Goal: Task Accomplishment & Management: Contribute content

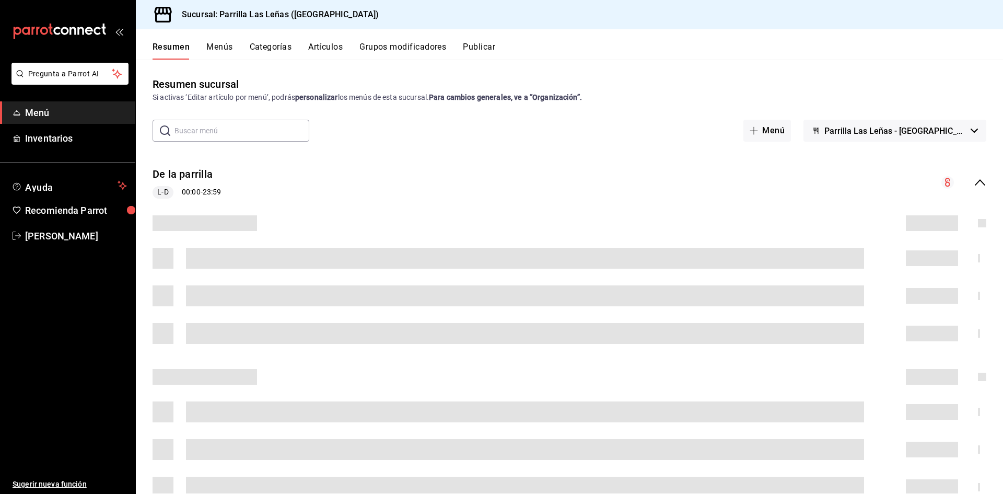
click at [313, 43] on button "Artículos" at bounding box center [325, 51] width 34 height 18
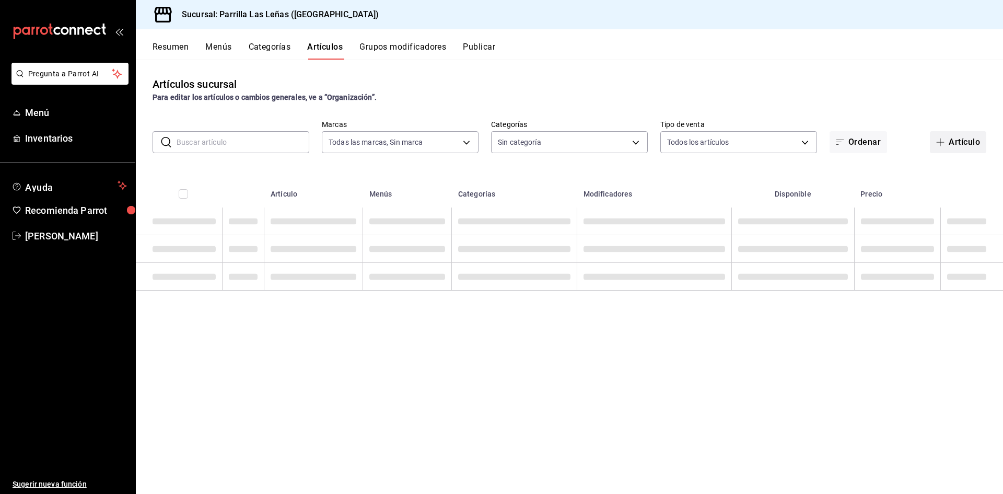
type input "fdfa05f9-8ea7-4368-ad04-fbd6ae7f73f5"
click at [975, 146] on button "Artículo" at bounding box center [958, 142] width 56 height 22
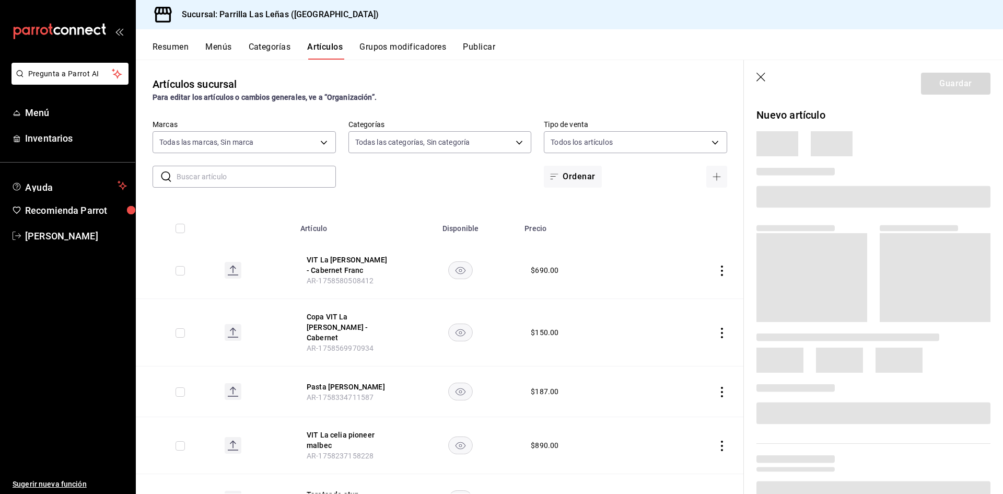
type input "51325ac9-5f46-4a64-a544-9de9a0a01f07,df633d89-7015-4477-8b90-425007523993,1470d…"
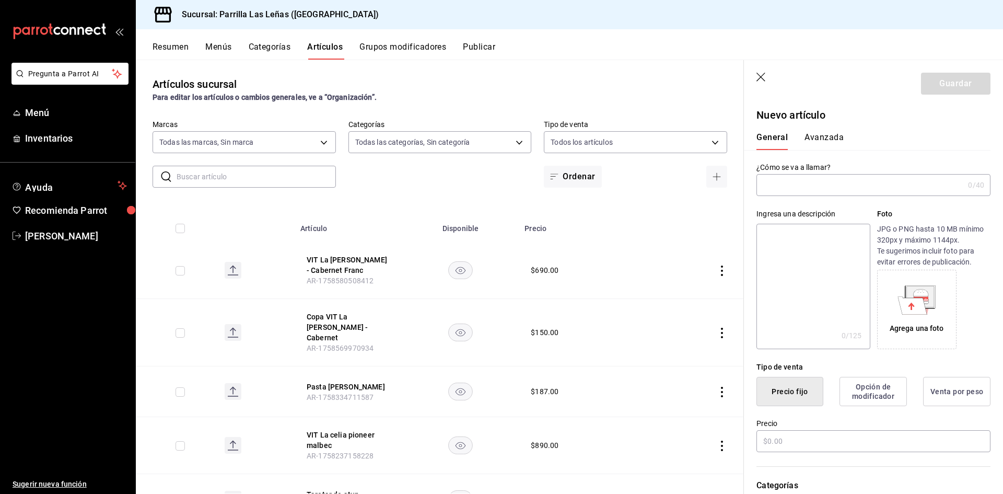
type input "AR-1758589030634"
click at [803, 192] on input "text" at bounding box center [859, 184] width 207 height 21
drag, startPoint x: 806, startPoint y: 191, endPoint x: 884, endPoint y: 123, distance: 103.6
click at [884, 123] on div "General Avanzada" at bounding box center [867, 136] width 247 height 27
click at [823, 189] on input "BOT Havana" at bounding box center [857, 184] width 203 height 21
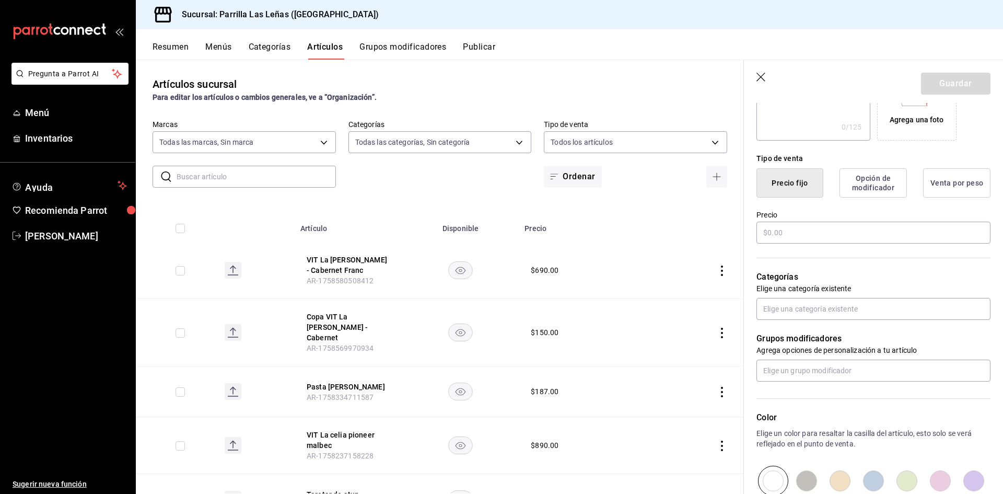
scroll to position [209, 0]
type input "BOT Havana Añejo Especial"
click at [808, 227] on input "text" at bounding box center [873, 232] width 234 height 22
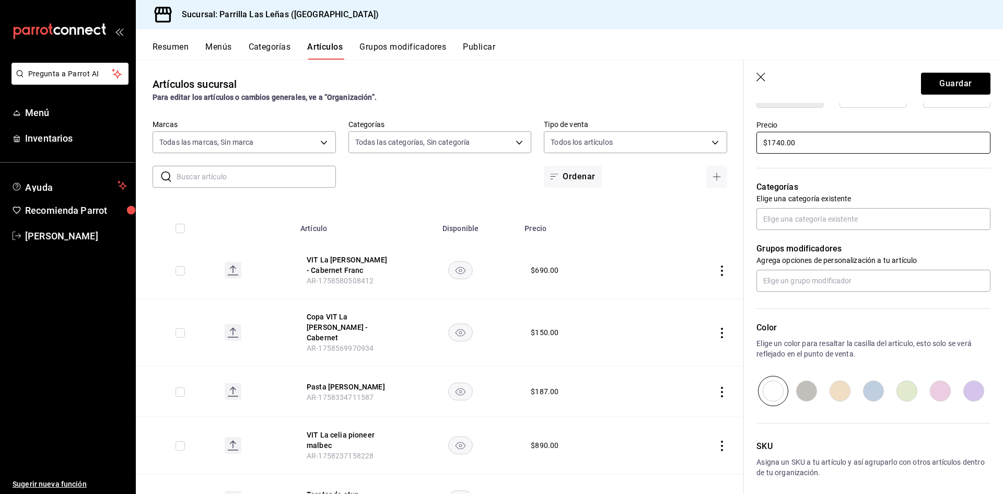
scroll to position [313, 0]
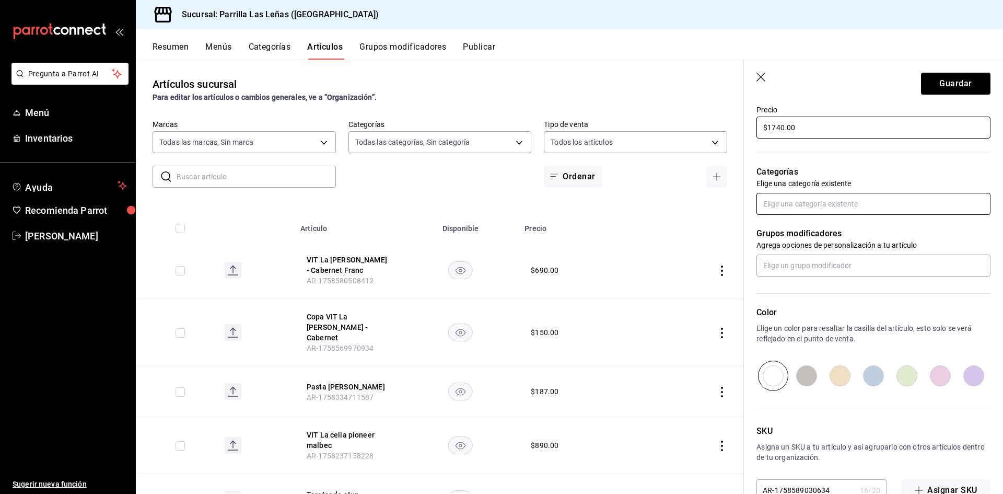
type input "$1740.00"
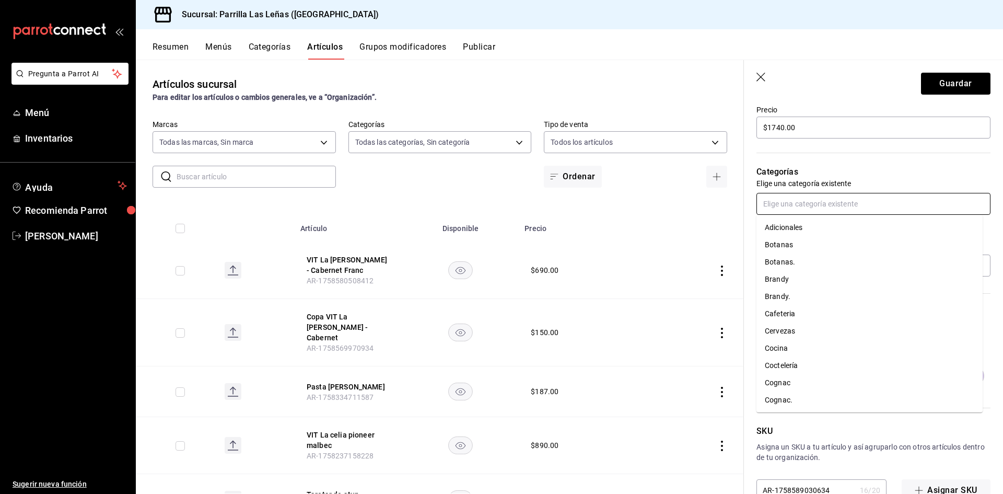
click at [877, 209] on input "text" at bounding box center [873, 204] width 234 height 22
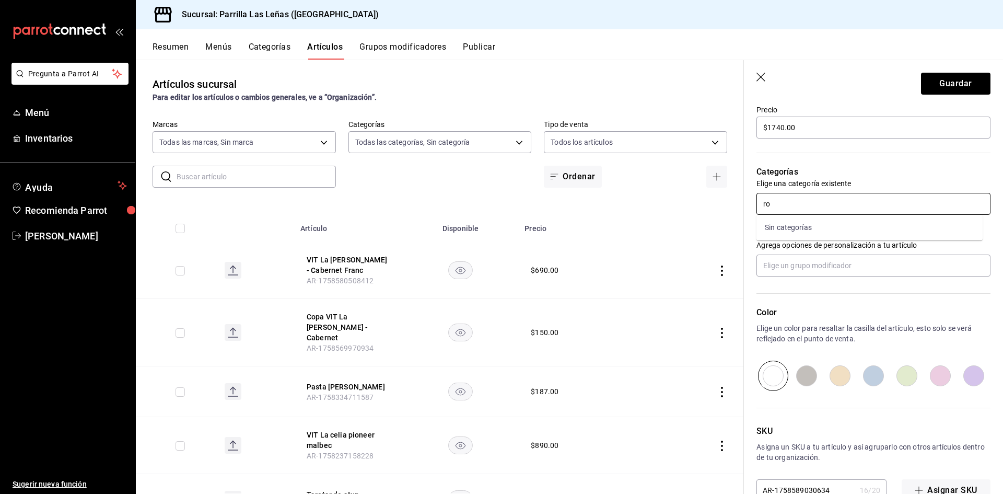
type input "ro"
click at [764, 238] on li "[PERSON_NAME]." at bounding box center [869, 244] width 226 height 17
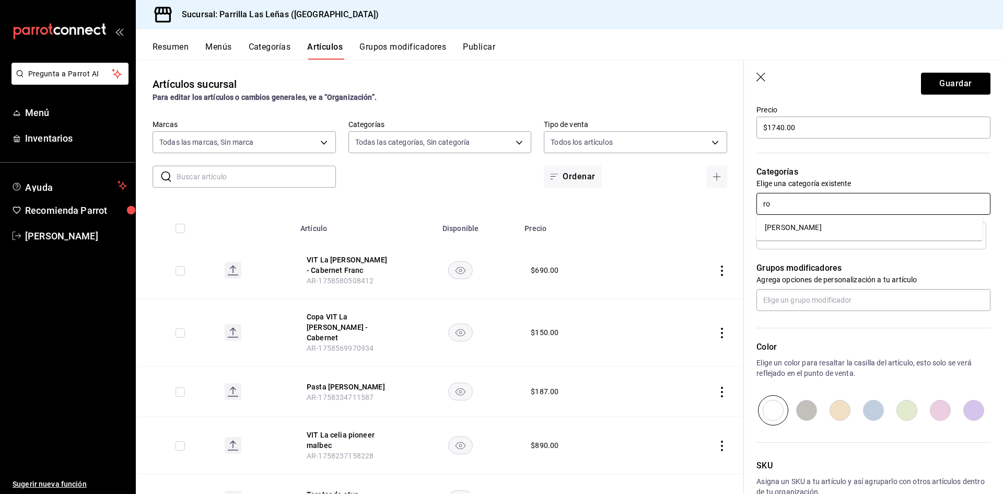
type input "ron"
drag, startPoint x: 801, startPoint y: 223, endPoint x: 1002, endPoint y: 68, distance: 253.7
click at [803, 223] on li "[PERSON_NAME]" at bounding box center [869, 227] width 226 height 17
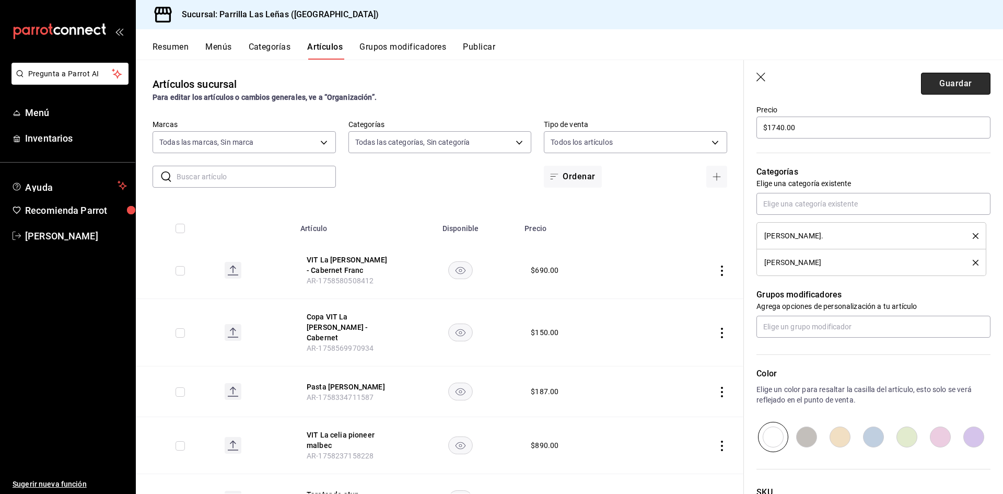
click at [940, 81] on button "Guardar" at bounding box center [955, 84] width 69 height 22
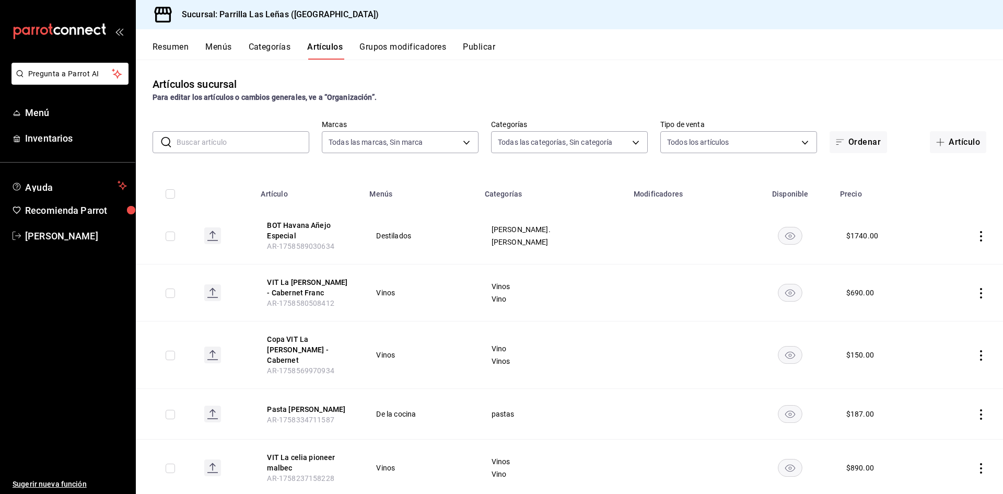
click at [223, 44] on button "Menús" at bounding box center [218, 51] width 26 height 18
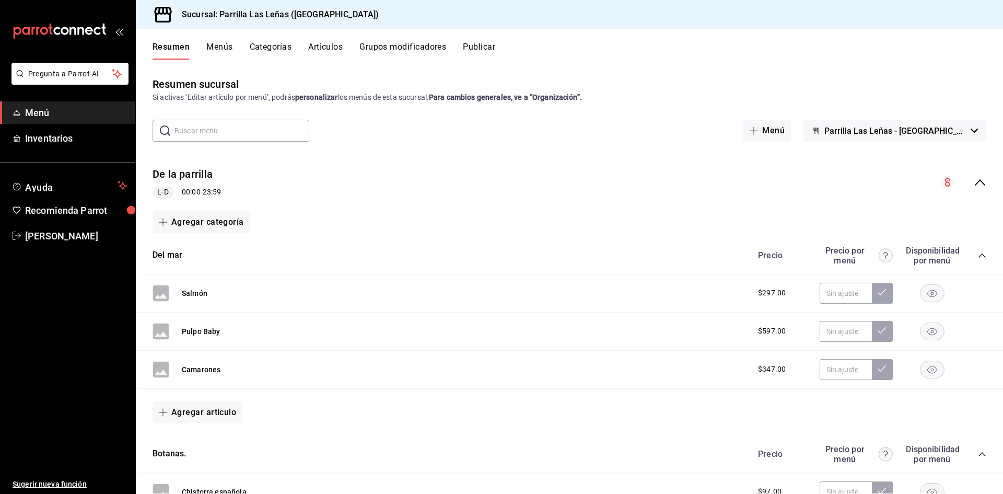
click at [329, 46] on button "Artículos" at bounding box center [325, 51] width 34 height 18
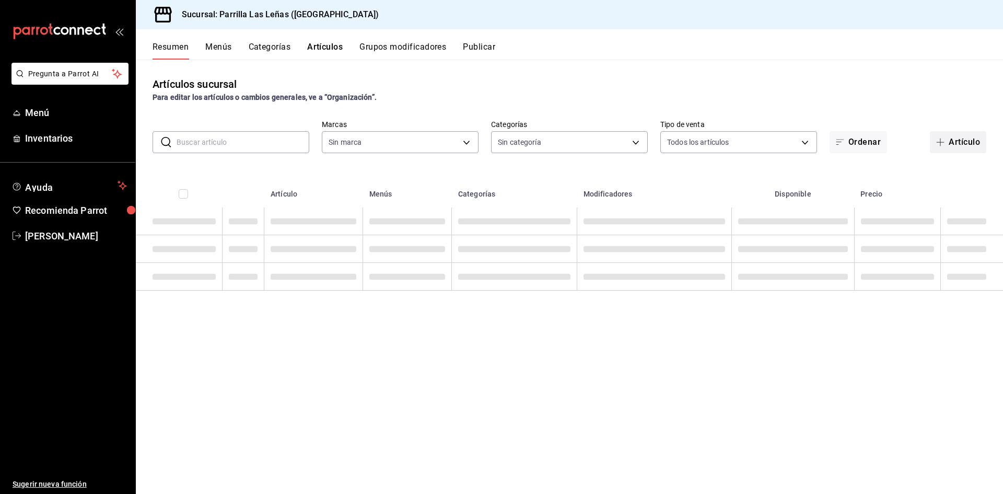
click at [960, 135] on button "Artículo" at bounding box center [958, 142] width 56 height 22
type input "fdfa05f9-8ea7-4368-ad04-fbd6ae7f73f5"
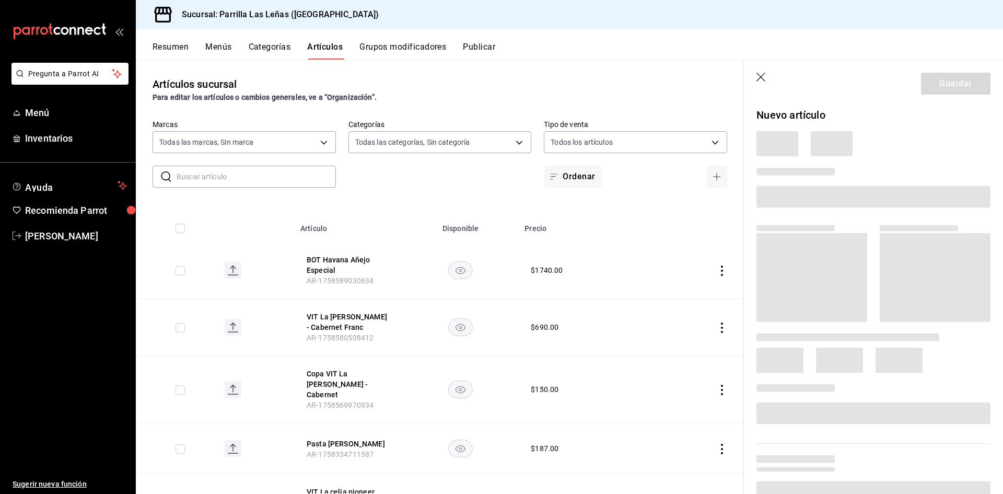
type input "51325ac9-5f46-4a64-a544-9de9a0a01f07,df633d89-7015-4477-8b90-425007523993,1470d…"
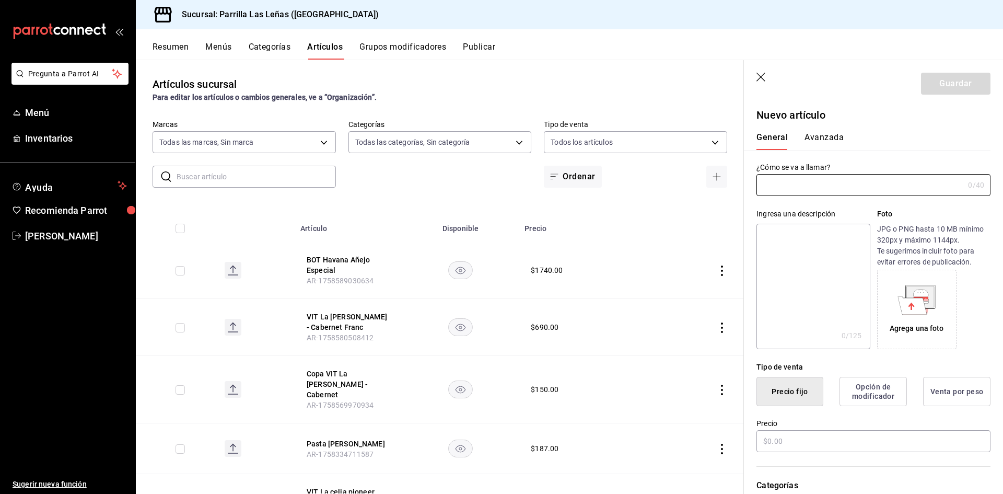
click at [795, 194] on input "text" at bounding box center [859, 184] width 207 height 21
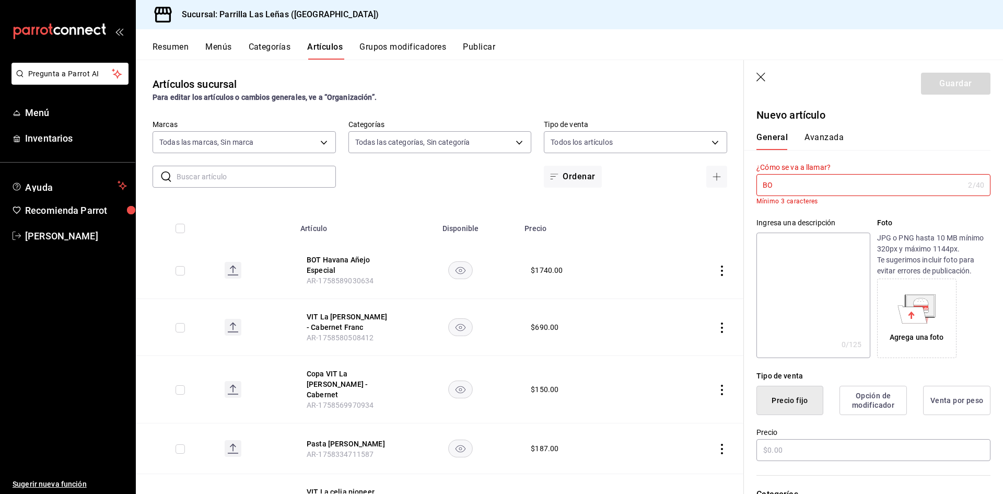
type input "B"
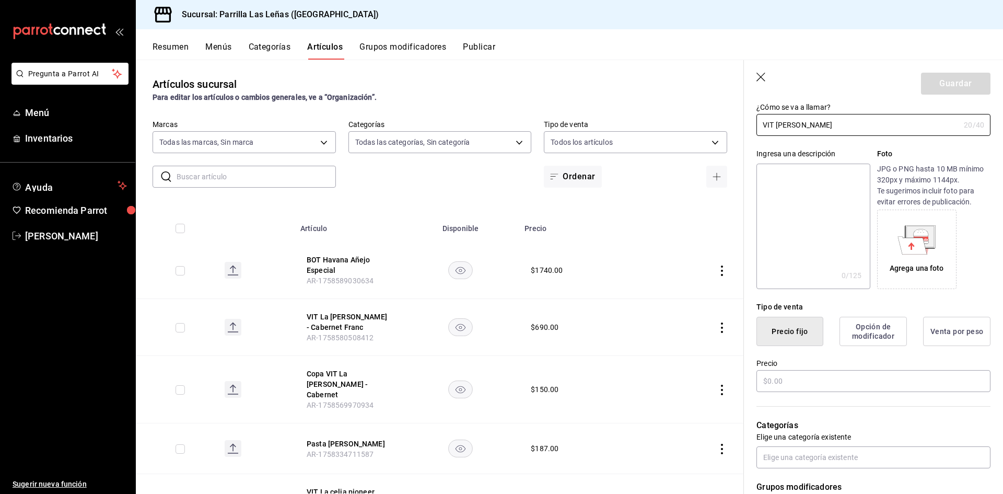
scroll to position [157, 0]
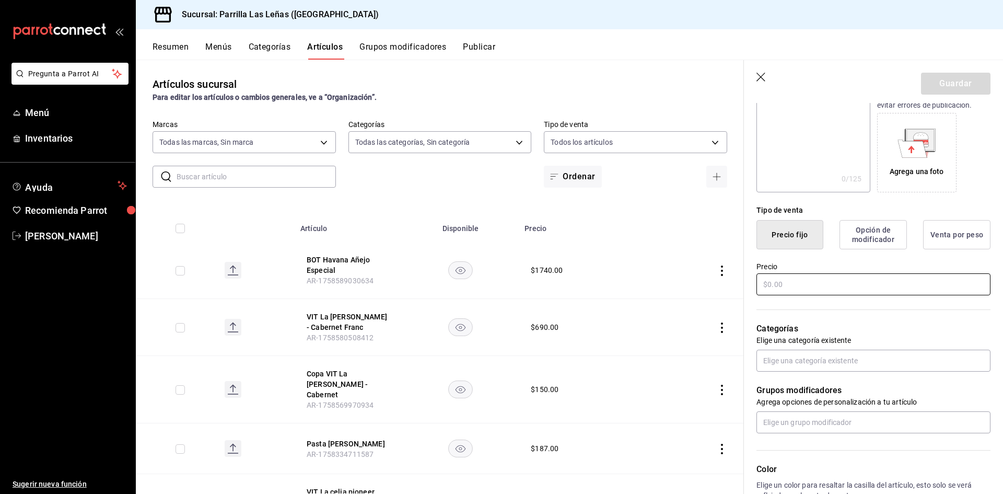
type input "VIT [PERSON_NAME]"
click at [795, 274] on input "text" at bounding box center [873, 284] width 234 height 22
type input "$870.00"
click at [798, 382] on div "Grupos modificadores Agrega opciones de personalización a tu artículo" at bounding box center [867, 402] width 247 height 62
click at [798, 359] on input "text" at bounding box center [873, 360] width 234 height 22
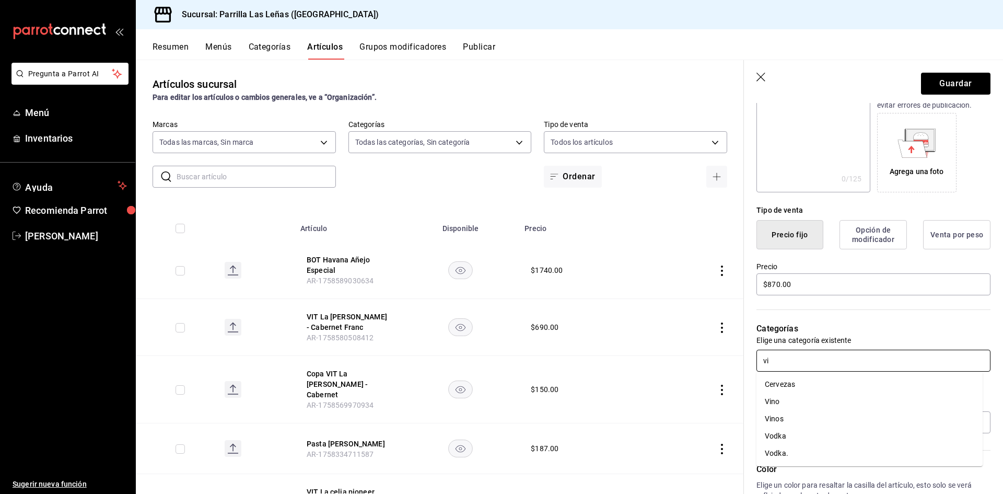
type input "vin"
click at [784, 383] on li "Vino" at bounding box center [869, 384] width 226 height 17
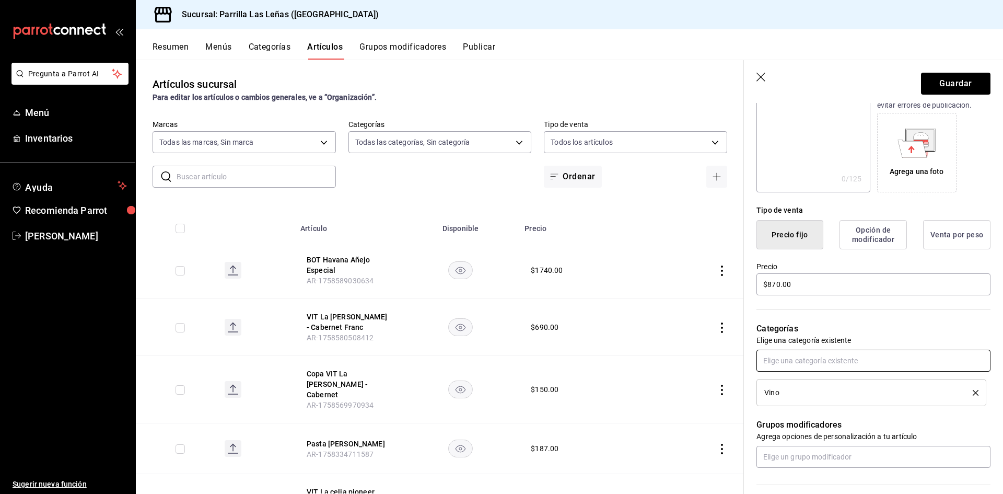
click at [791, 365] on input "text" at bounding box center [873, 360] width 234 height 22
type input "vin"
click at [795, 380] on li "Vinos" at bounding box center [869, 384] width 226 height 17
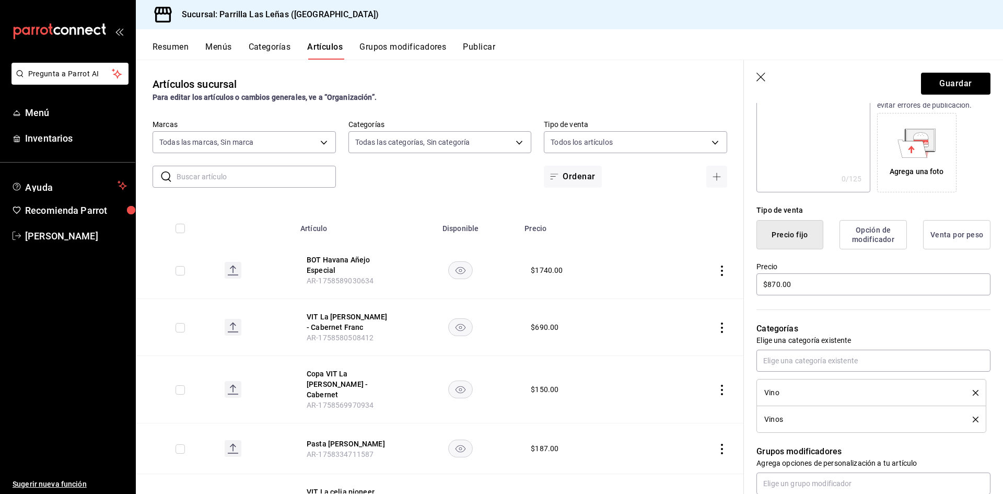
click at [945, 66] on header "Guardar" at bounding box center [873, 81] width 259 height 43
click at [945, 85] on button "Guardar" at bounding box center [955, 84] width 69 height 22
